Goal: Information Seeking & Learning: Learn about a topic

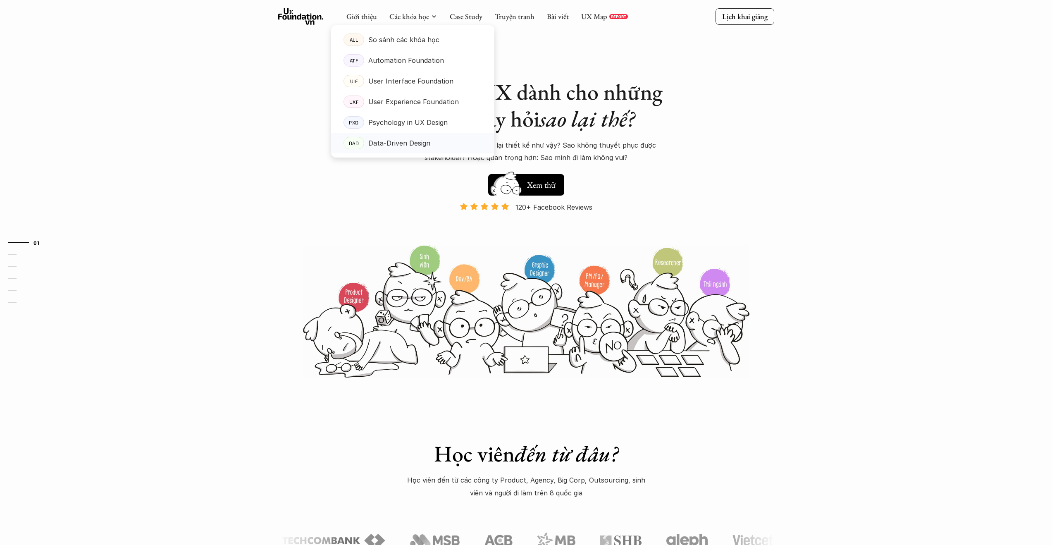
click at [390, 140] on p "Data-Driven Design" at bounding box center [399, 143] width 62 height 12
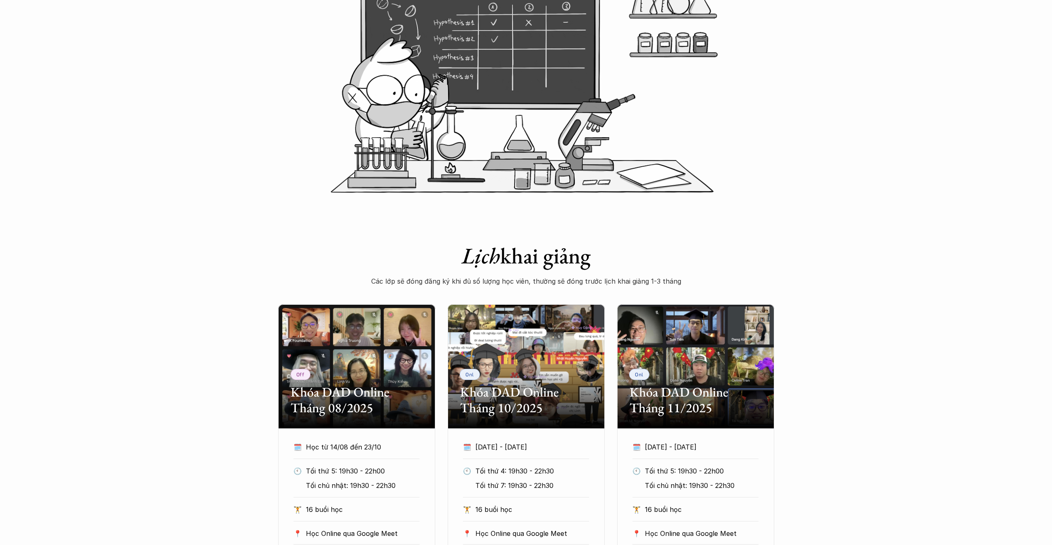
scroll to position [324, 0]
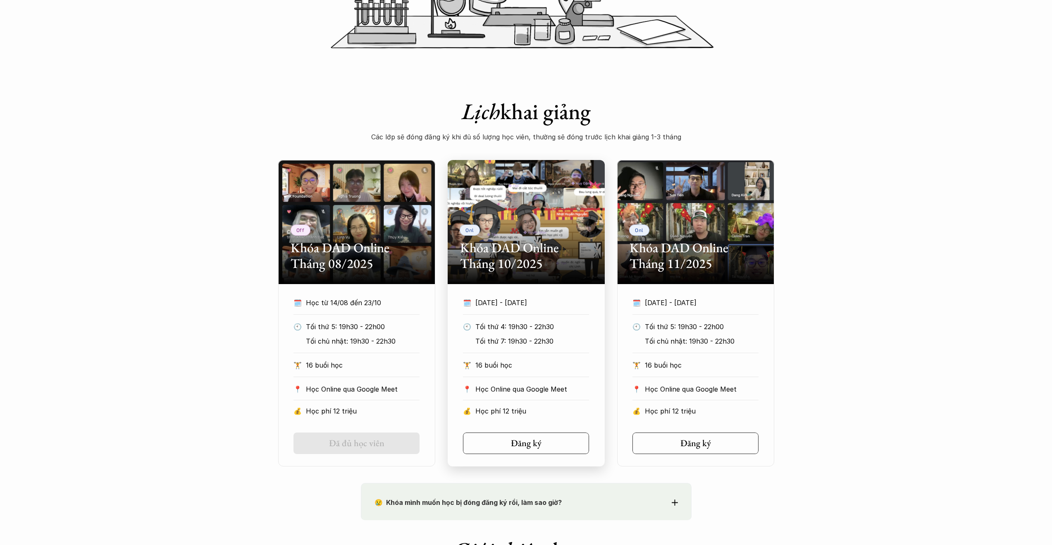
drag, startPoint x: 476, startPoint y: 301, endPoint x: 548, endPoint y: 301, distance: 71.5
click at [548, 301] on p "[DATE] - [DATE]" at bounding box center [524, 302] width 98 height 12
drag, startPoint x: 547, startPoint y: 302, endPoint x: 476, endPoint y: 303, distance: 71.1
click at [476, 303] on p "[DATE] - [DATE]" at bounding box center [524, 302] width 98 height 12
copy p "[DATE] - [DATE]"
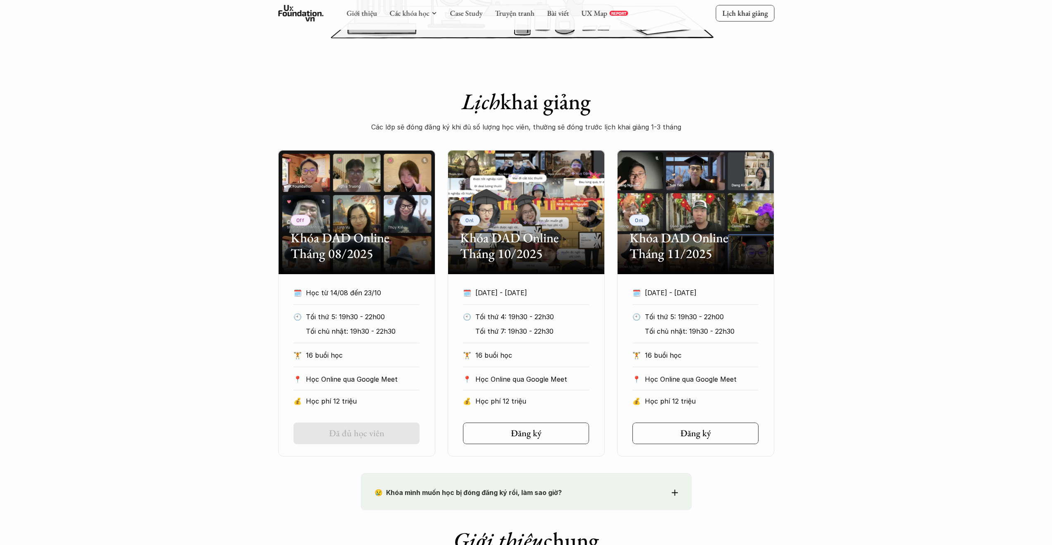
scroll to position [0, 0]
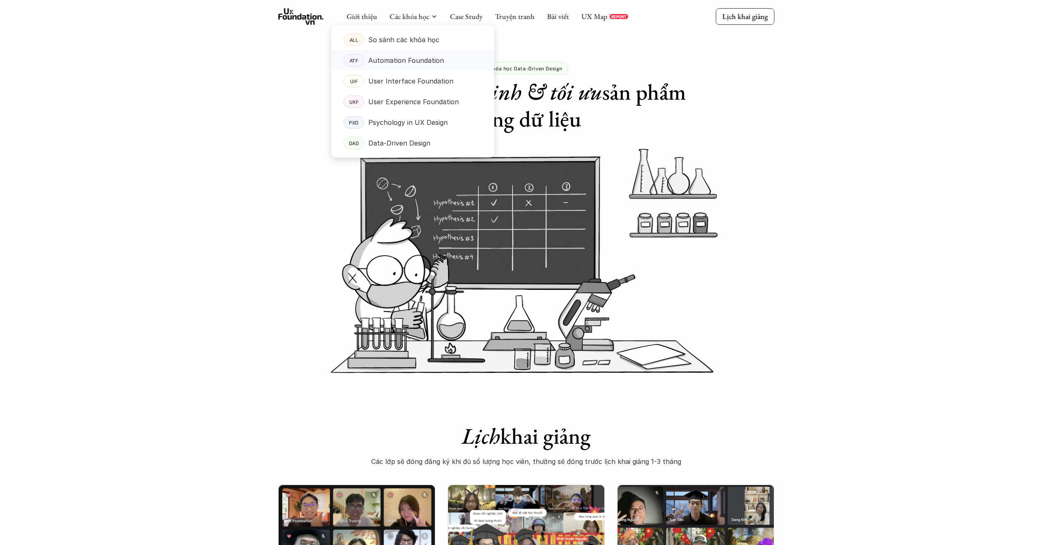
click at [407, 62] on p "Automation Foundation" at bounding box center [406, 60] width 76 height 12
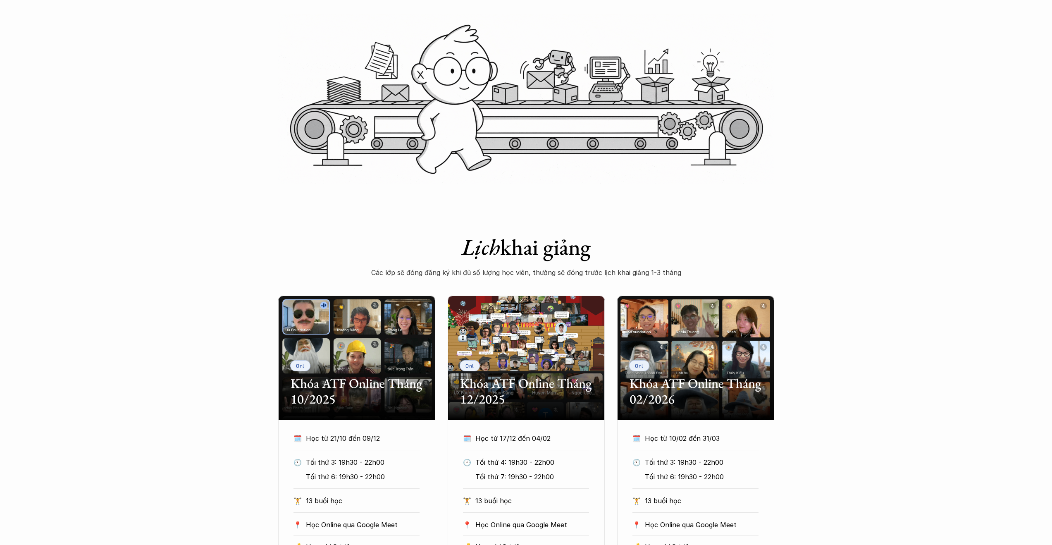
scroll to position [229, 0]
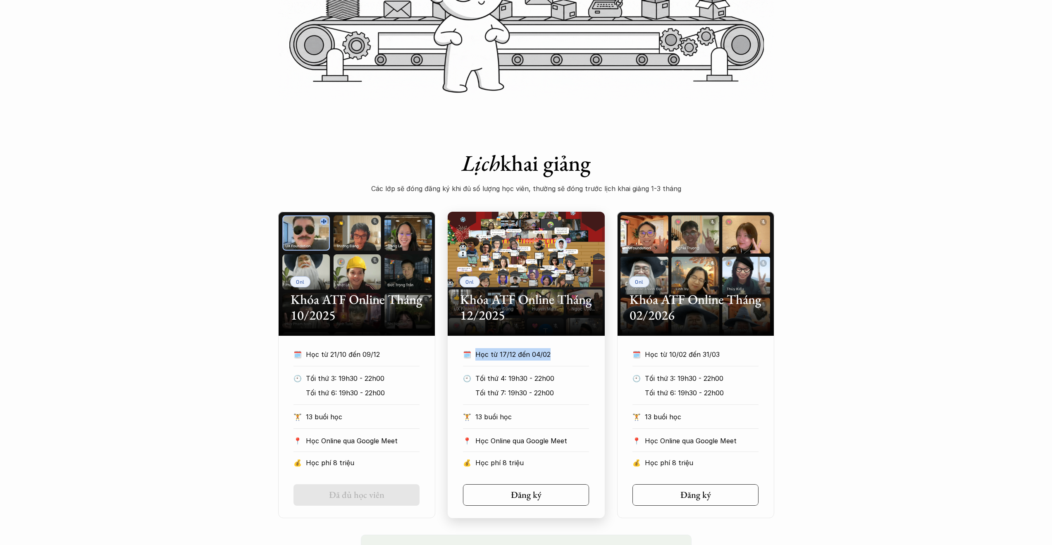
drag, startPoint x: 477, startPoint y: 354, endPoint x: 559, endPoint y: 355, distance: 82.6
click at [559, 355] on p "Học từ 17/12 đến 04/02" at bounding box center [524, 354] width 98 height 12
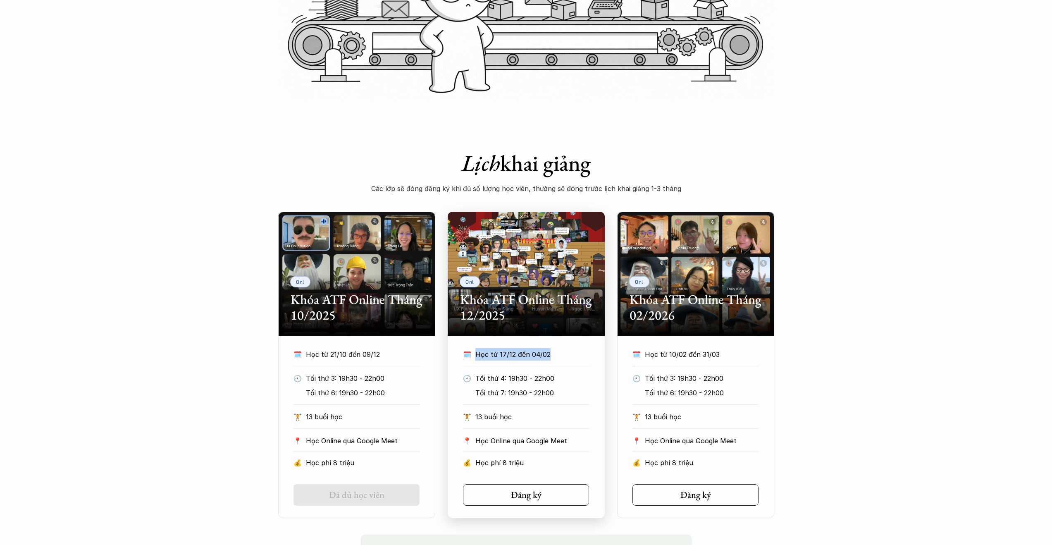
click at [519, 354] on p "Học từ 17/12 đến 04/02" at bounding box center [524, 354] width 98 height 12
drag, startPoint x: 499, startPoint y: 355, endPoint x: 555, endPoint y: 354, distance: 56.6
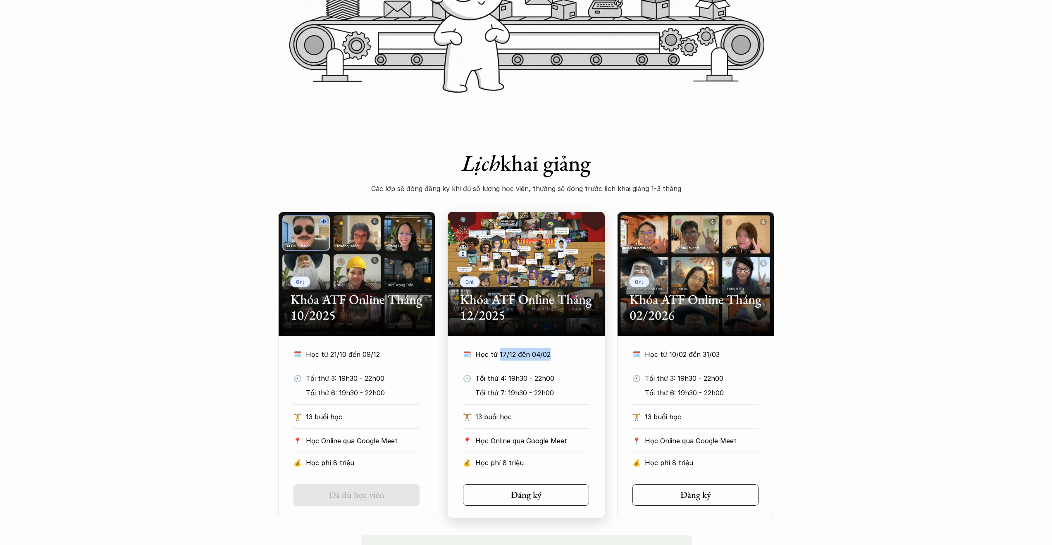
click at [555, 354] on p "Học từ 17/12 đến 04/02" at bounding box center [524, 354] width 98 height 12
